Goal: Information Seeking & Learning: Learn about a topic

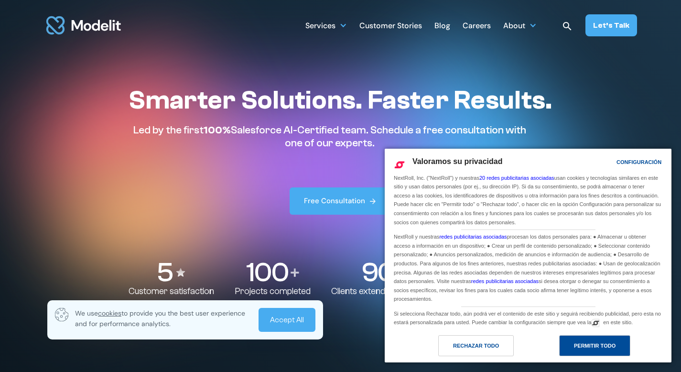
click at [596, 343] on div "Permitir todo" at bounding box center [595, 345] width 42 height 11
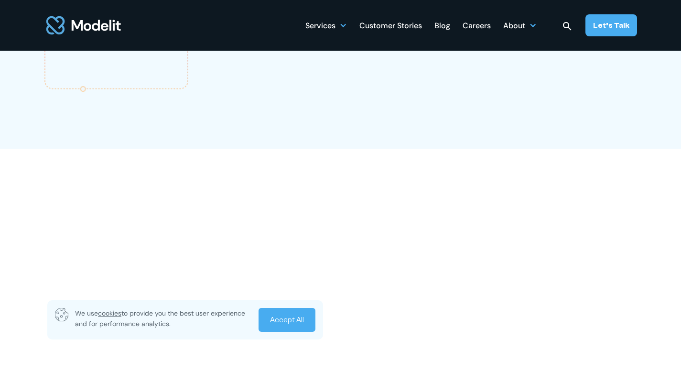
scroll to position [1514, 0]
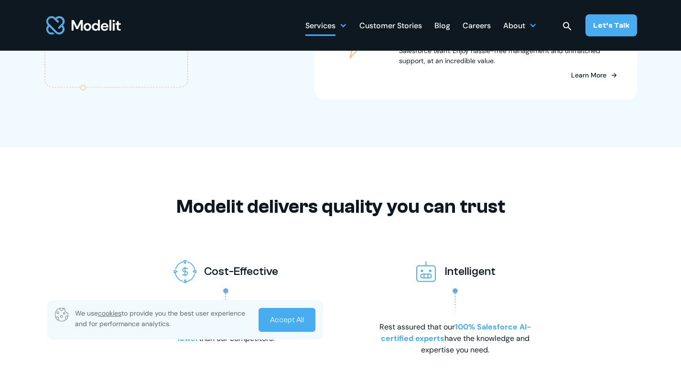
click at [331, 29] on div "Services" at bounding box center [326, 25] width 42 height 19
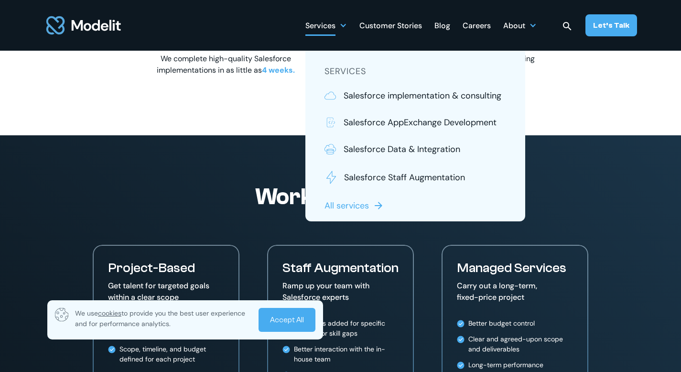
scroll to position [0, 0]
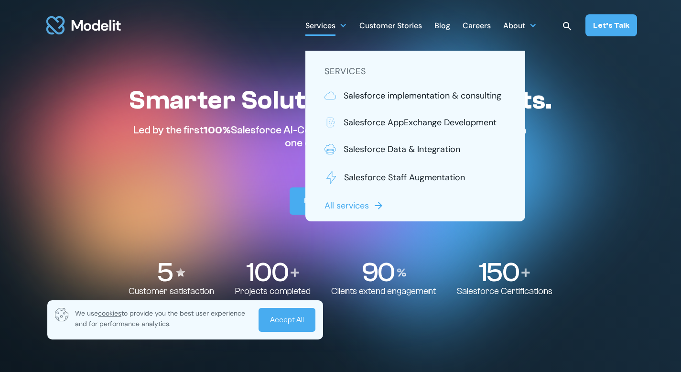
click at [483, 25] on div "Careers" at bounding box center [477, 26] width 28 height 19
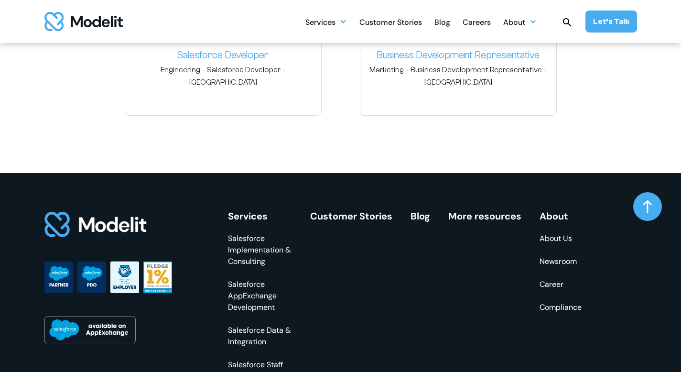
scroll to position [1661, 0]
click at [93, 312] on div at bounding box center [130, 277] width 172 height 132
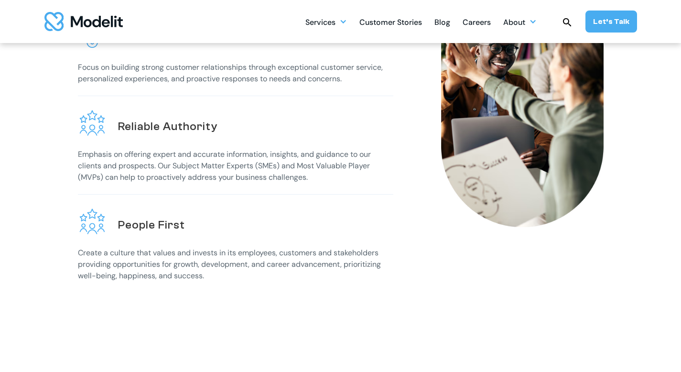
scroll to position [379, 0]
